Goal: Information Seeking & Learning: Learn about a topic

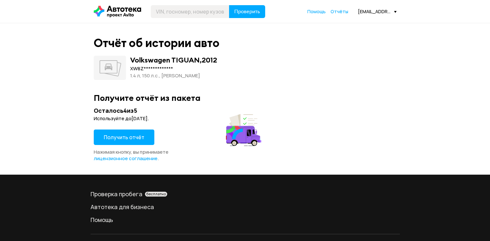
click at [123, 133] on button "Получить отчёт" at bounding box center [124, 137] width 61 height 15
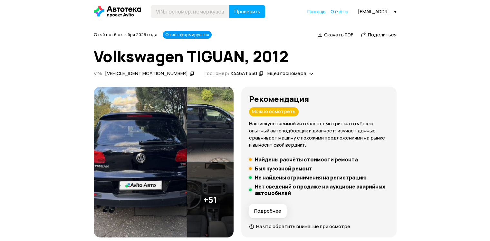
click at [272, 207] on button "Подробнее" at bounding box center [268, 211] width 38 height 14
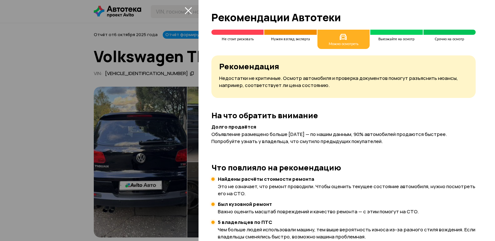
click at [187, 9] on icon "закрыть" at bounding box center [188, 10] width 7 height 7
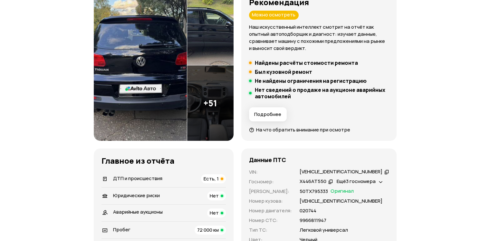
scroll to position [161, 0]
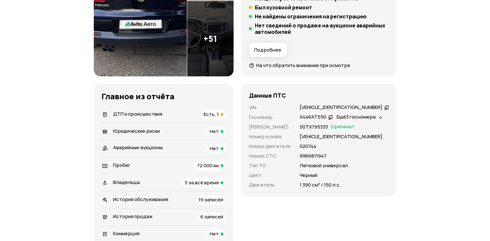
click at [219, 115] on span "Есть, 1" at bounding box center [211, 114] width 15 height 7
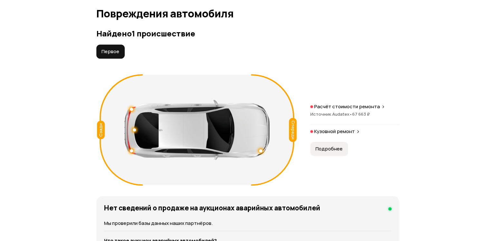
scroll to position [742, 0]
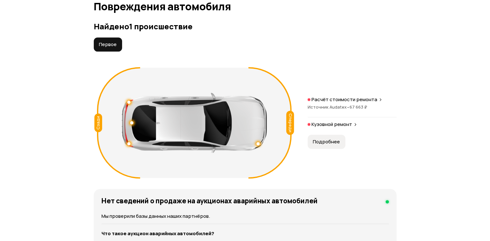
click at [320, 140] on span "Подробнее" at bounding box center [326, 142] width 27 height 6
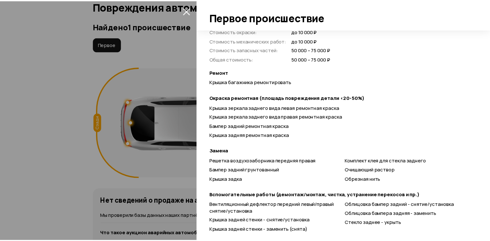
scroll to position [213, 0]
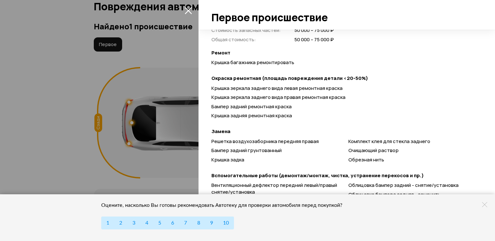
click at [487, 205] on icon at bounding box center [484, 204] width 5 height 5
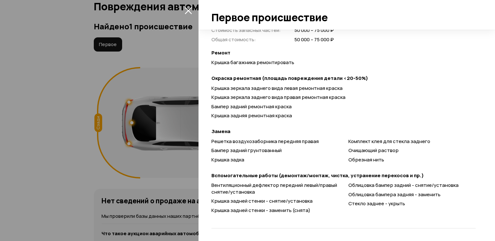
click at [186, 8] on icon "закрыть" at bounding box center [188, 10] width 7 height 7
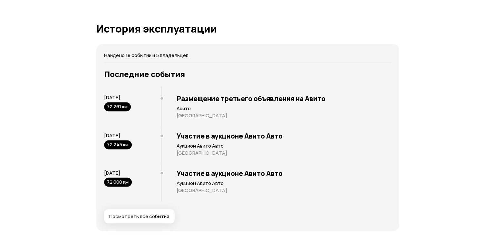
scroll to position [1322, 0]
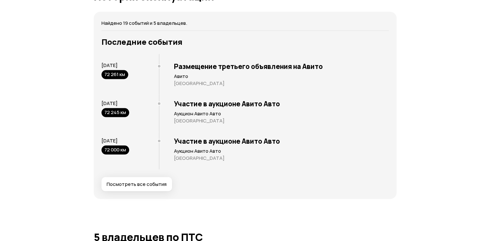
click at [142, 189] on button "Посмотреть все события" at bounding box center [137, 184] width 71 height 14
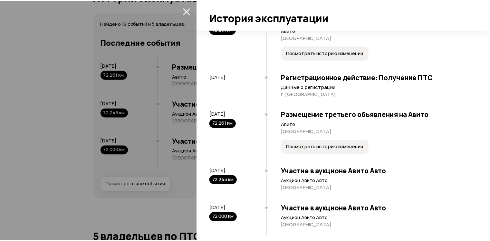
scroll to position [801, 0]
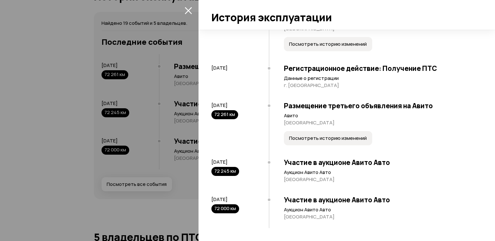
click at [190, 11] on icon "закрыть" at bounding box center [188, 10] width 7 height 7
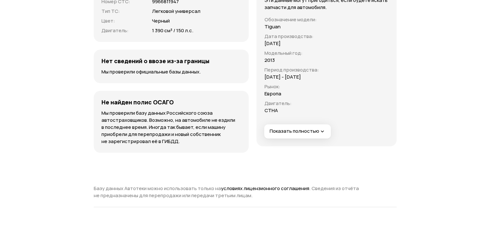
scroll to position [2386, 0]
